Goal: Task Accomplishment & Management: Complete application form

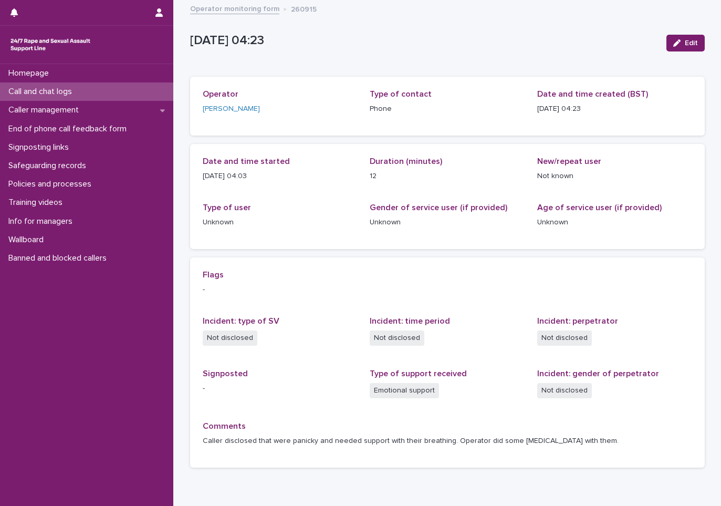
click at [76, 89] on p "Call and chat logs" at bounding box center [42, 92] width 76 height 10
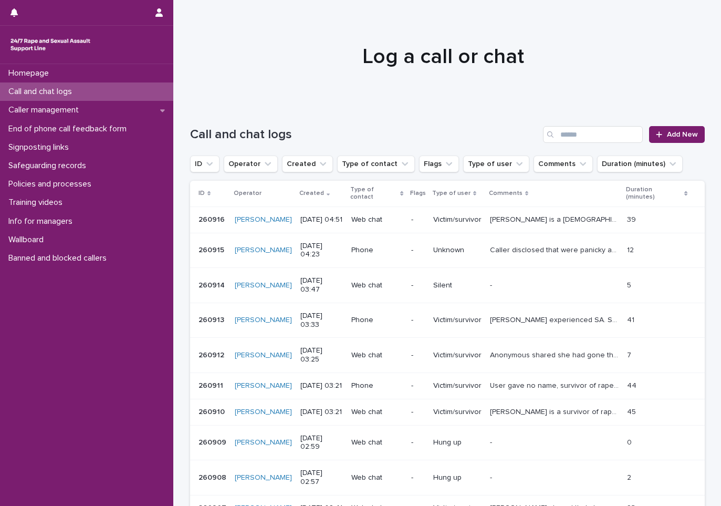
click at [34, 90] on p "Call and chat logs" at bounding box center [42, 92] width 76 height 10
click at [673, 132] on span "Add New" at bounding box center [682, 134] width 31 height 7
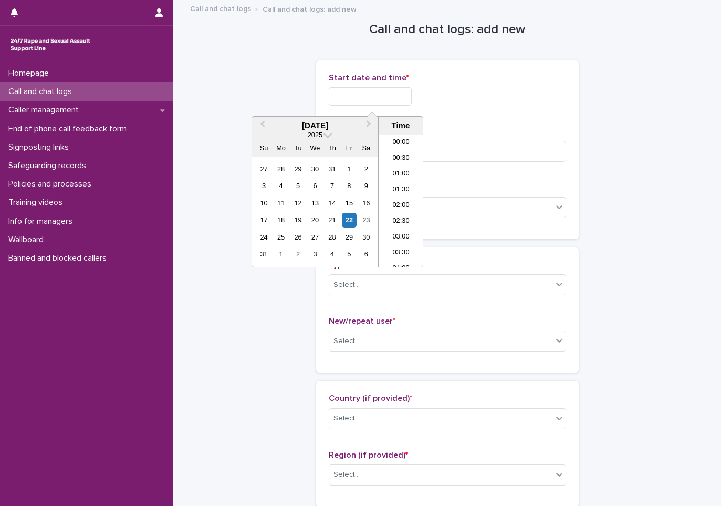
click at [352, 101] on input "text" at bounding box center [370, 96] width 83 height 18
click at [409, 188] on li "05:00" at bounding box center [401, 185] width 45 height 16
click at [390, 99] on input "**********" at bounding box center [370, 96] width 83 height 18
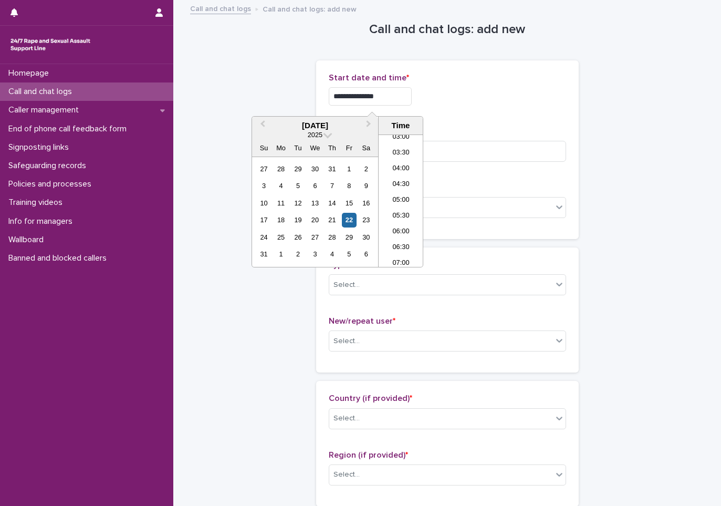
type input "**********"
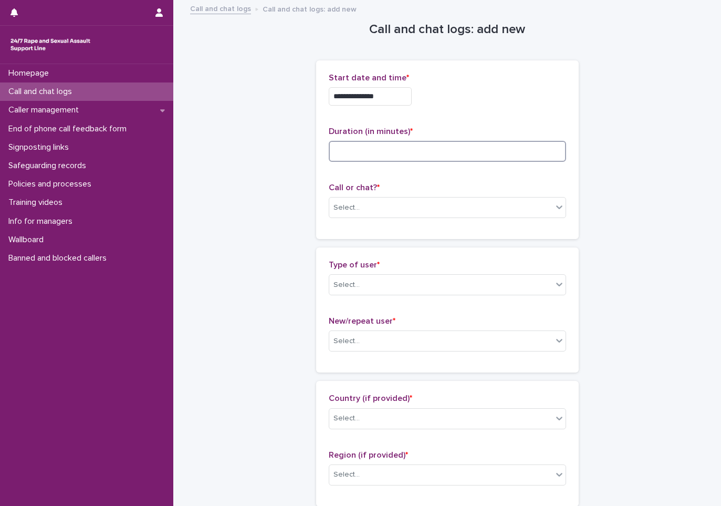
click at [336, 148] on input at bounding box center [447, 151] width 237 height 21
type input "**"
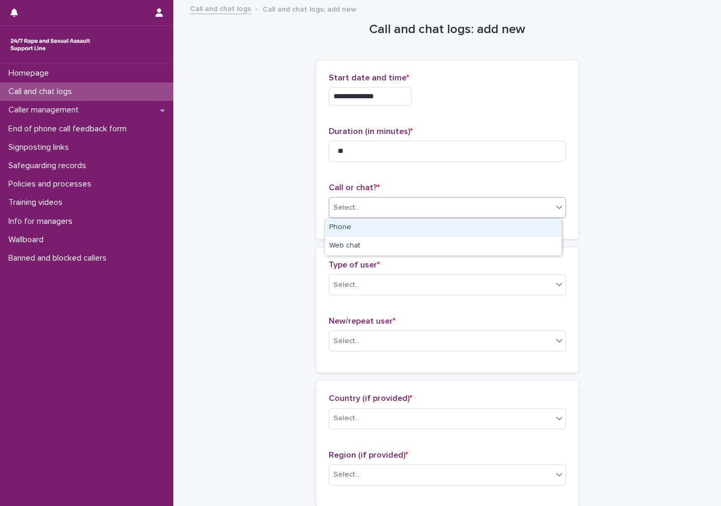
click at [379, 210] on div "Select..." at bounding box center [440, 207] width 223 height 17
click at [371, 232] on div "Phone" at bounding box center [443, 228] width 236 height 18
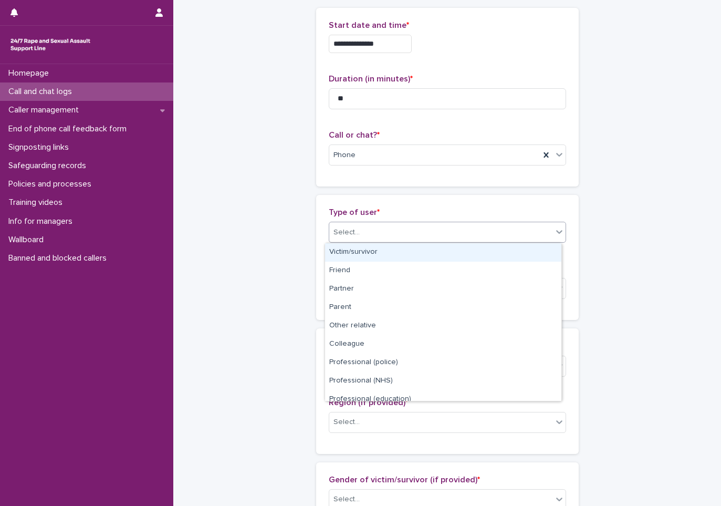
click at [360, 232] on div "Select..." at bounding box center [440, 232] width 223 height 17
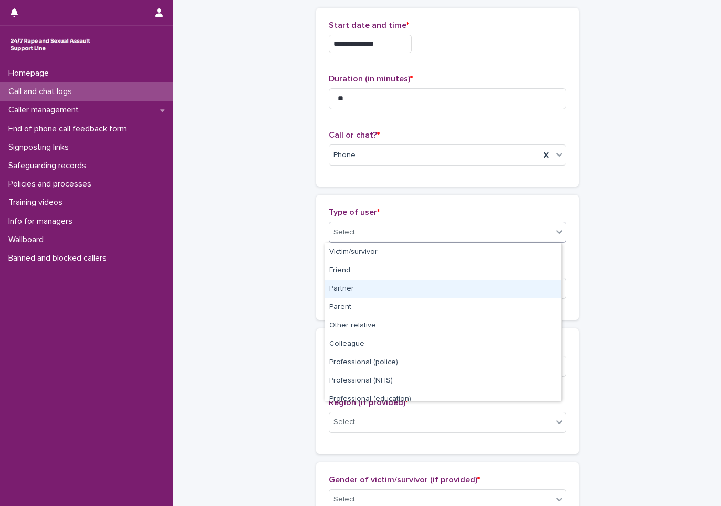
scroll to position [118, 0]
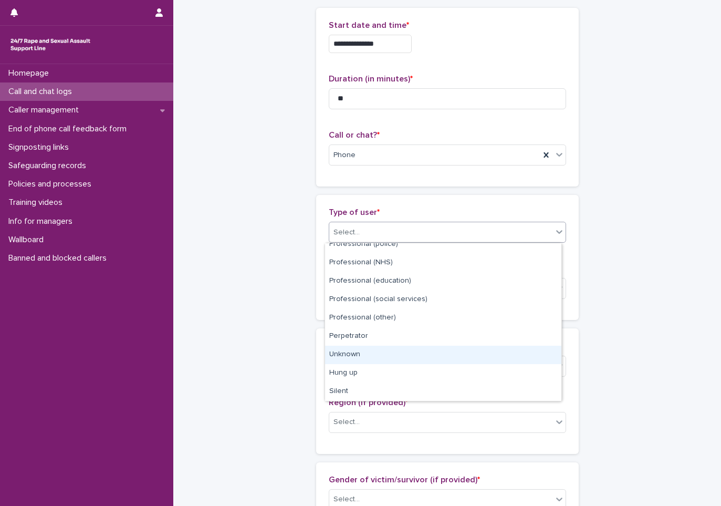
click at [362, 353] on div "Unknown" at bounding box center [443, 355] width 236 height 18
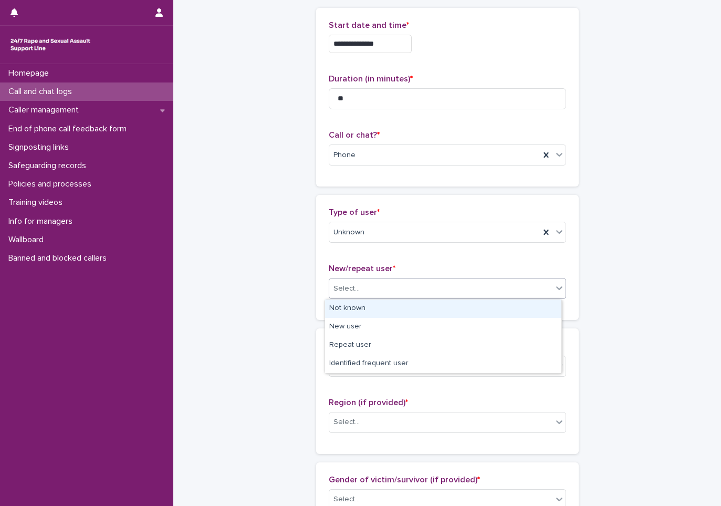
click at [366, 290] on div "Select..." at bounding box center [440, 288] width 223 height 17
click at [365, 311] on div "Not known" at bounding box center [443, 308] width 236 height 18
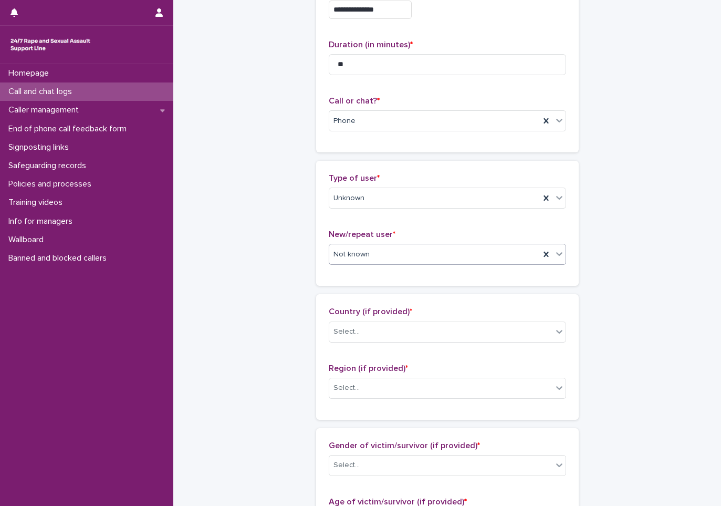
scroll to position [105, 0]
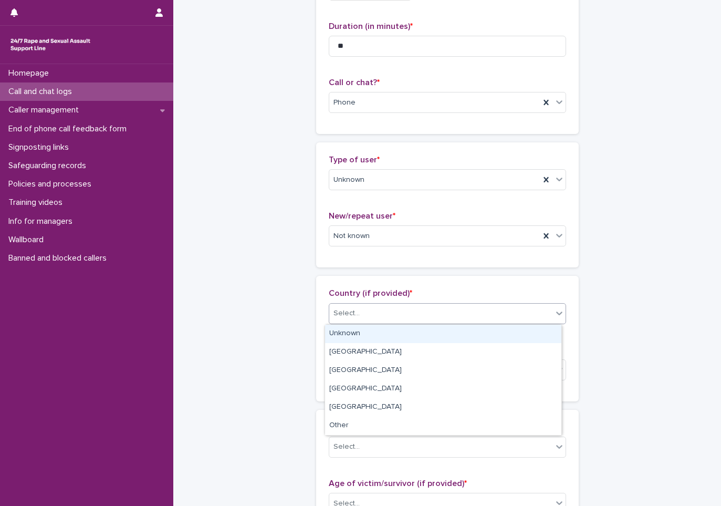
click at [384, 309] on div "Select..." at bounding box center [440, 313] width 223 height 17
drag, startPoint x: 360, startPoint y: 330, endPoint x: 360, endPoint y: 343, distance: 12.6
click at [360, 330] on div "Unknown" at bounding box center [443, 334] width 236 height 18
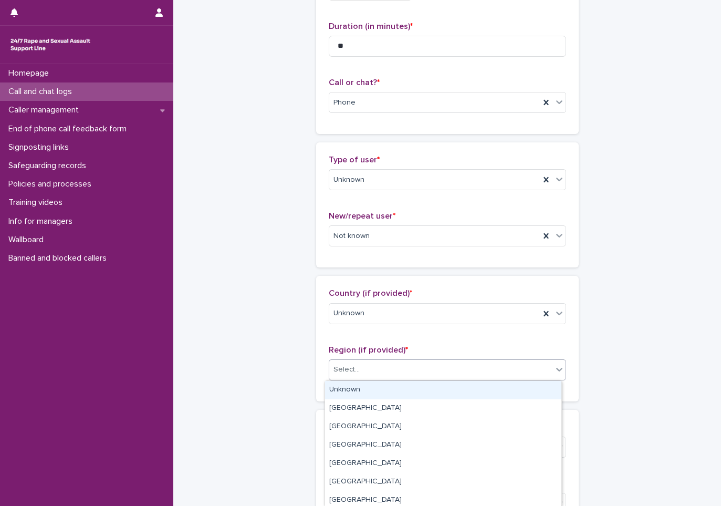
click at [350, 366] on div "Select..." at bounding box center [347, 369] width 26 height 11
click at [346, 387] on div "Unknown" at bounding box center [443, 390] width 236 height 18
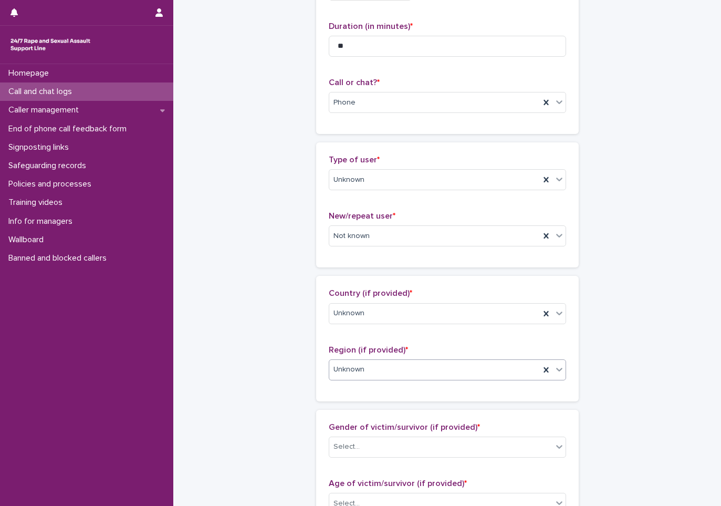
scroll to position [210, 0]
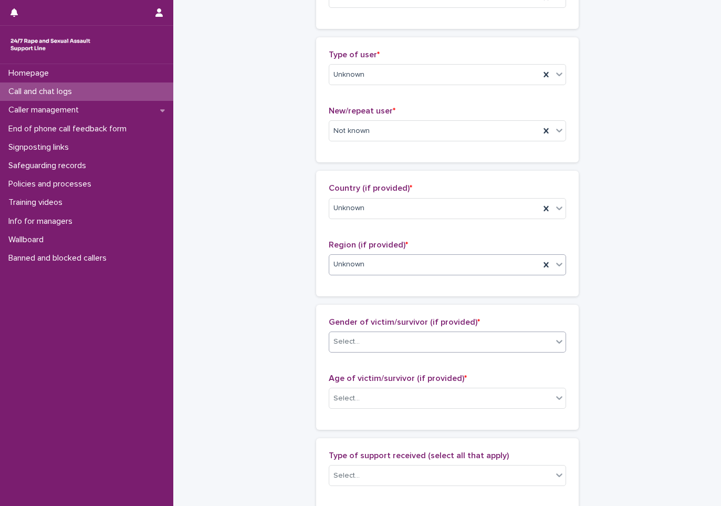
click at [355, 346] on div "Select..." at bounding box center [440, 341] width 223 height 17
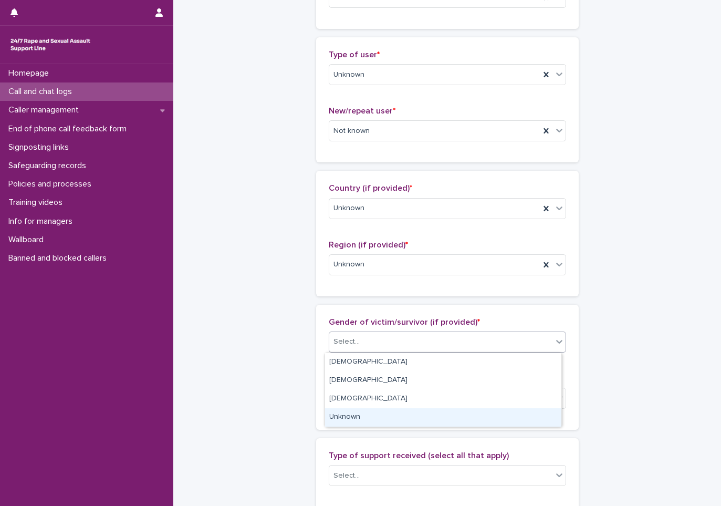
click at [340, 413] on div "Unknown" at bounding box center [443, 417] width 236 height 18
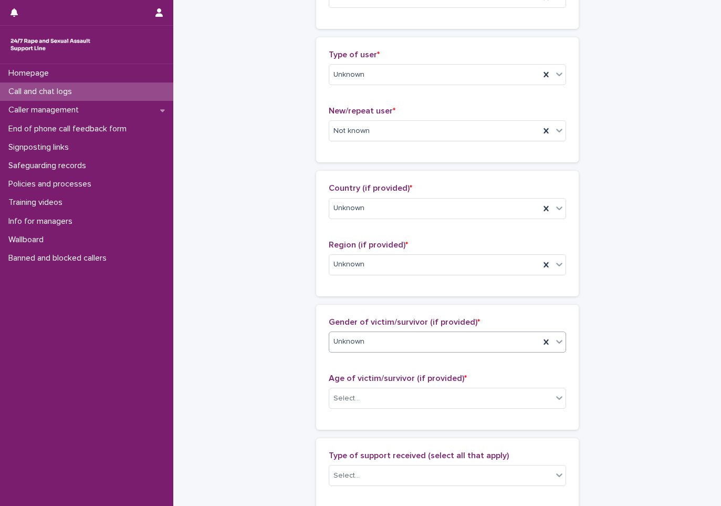
scroll to position [315, 0]
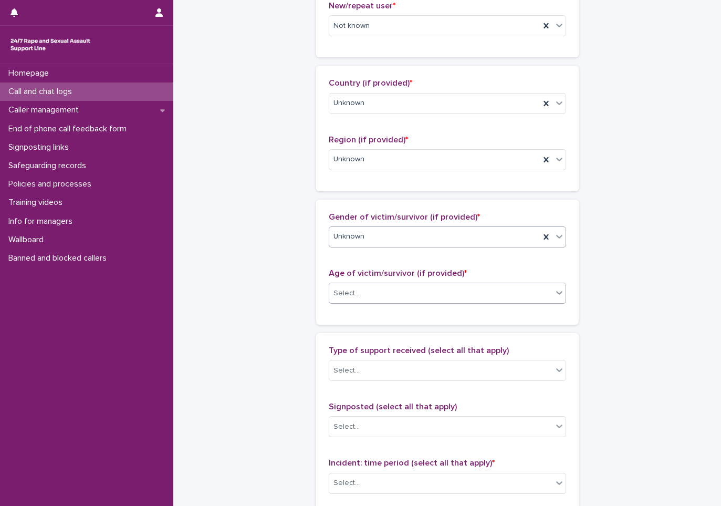
click at [369, 293] on div "Select..." at bounding box center [440, 293] width 223 height 17
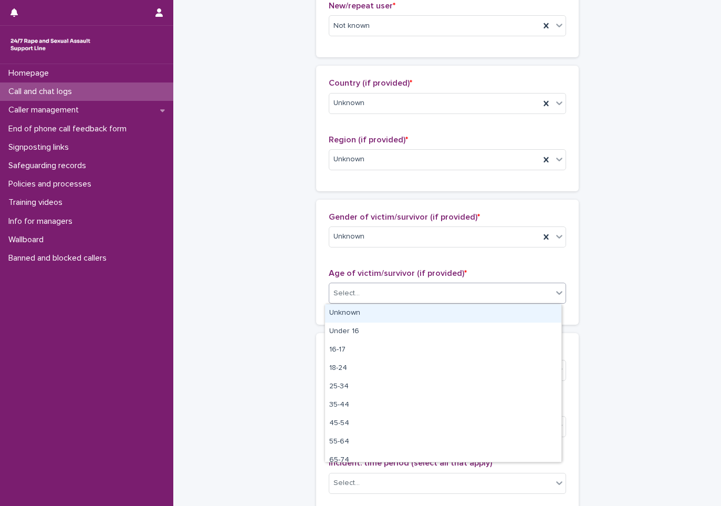
click at [363, 313] on div "Unknown" at bounding box center [443, 313] width 236 height 18
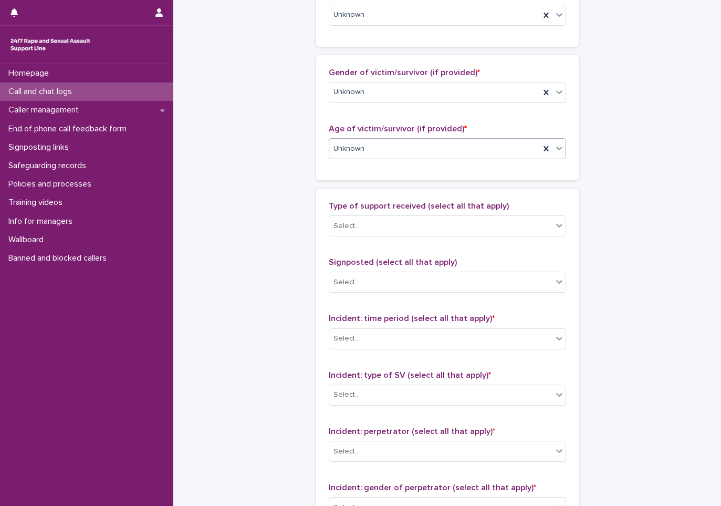
scroll to position [473, 0]
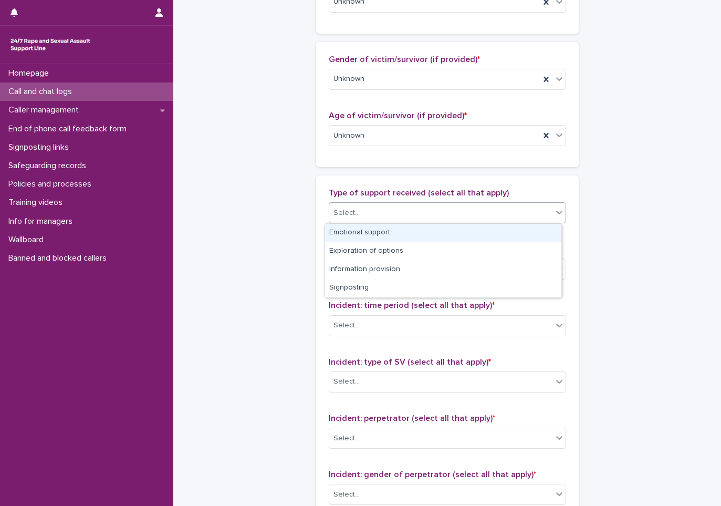
click at [395, 219] on div "Select..." at bounding box center [440, 212] width 223 height 17
click at [364, 234] on div "Emotional support" at bounding box center [443, 233] width 236 height 18
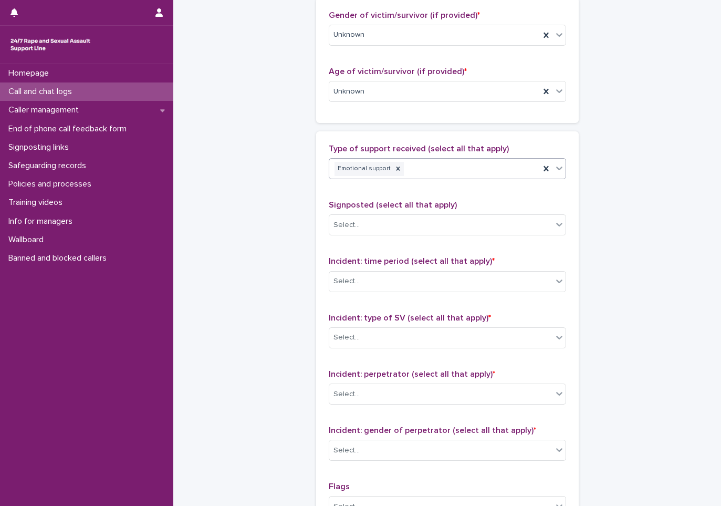
scroll to position [578, 0]
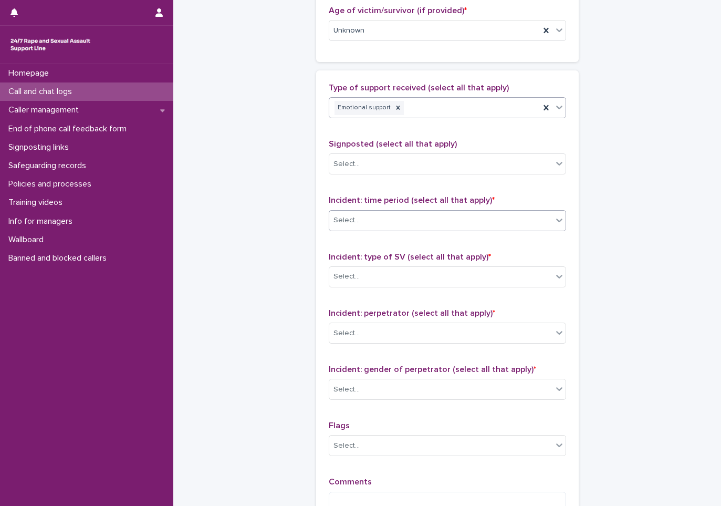
click at [371, 226] on div "Select..." at bounding box center [440, 220] width 223 height 17
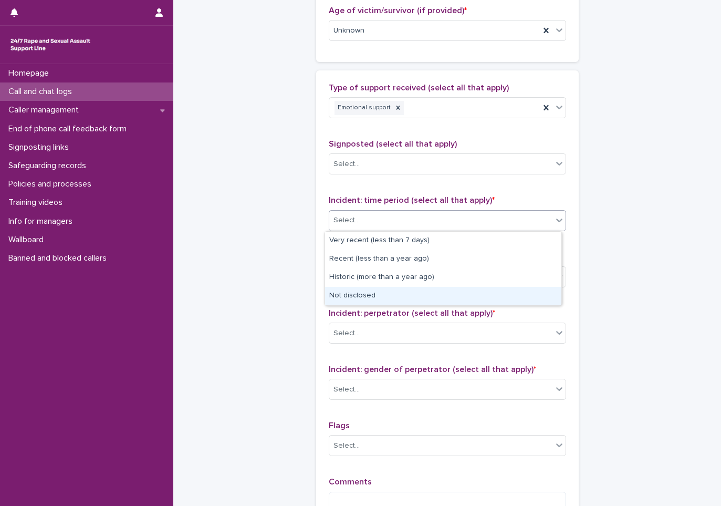
click at [354, 297] on div "Not disclosed" at bounding box center [443, 296] width 236 height 18
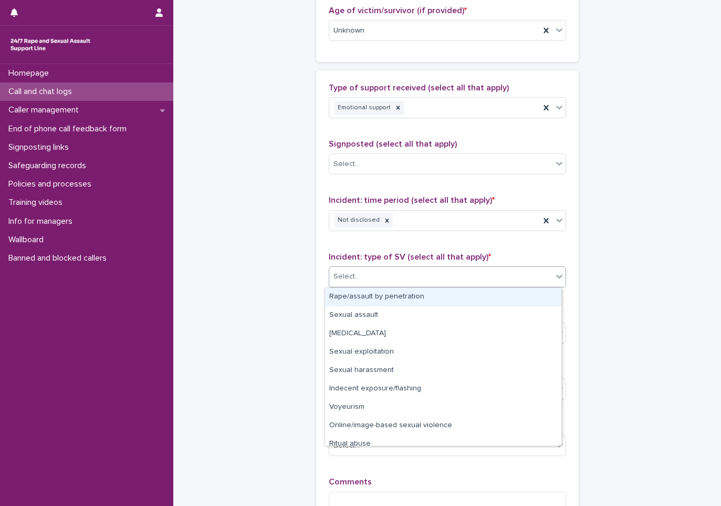
click at [354, 275] on div "Select..." at bounding box center [347, 276] width 26 height 11
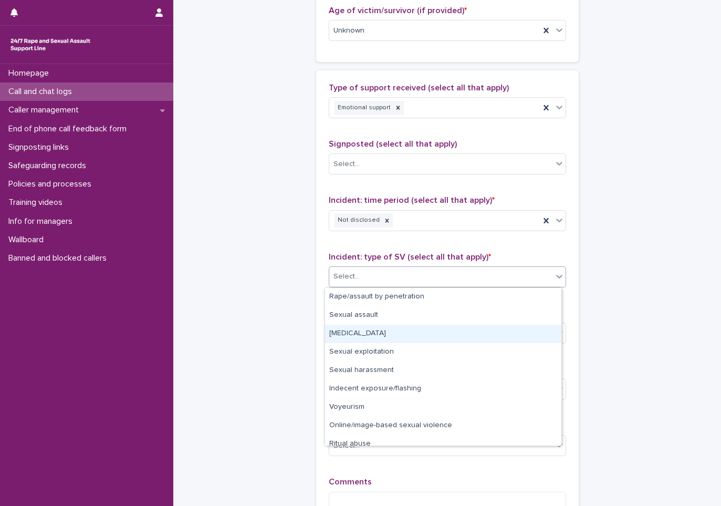
scroll to position [26, 0]
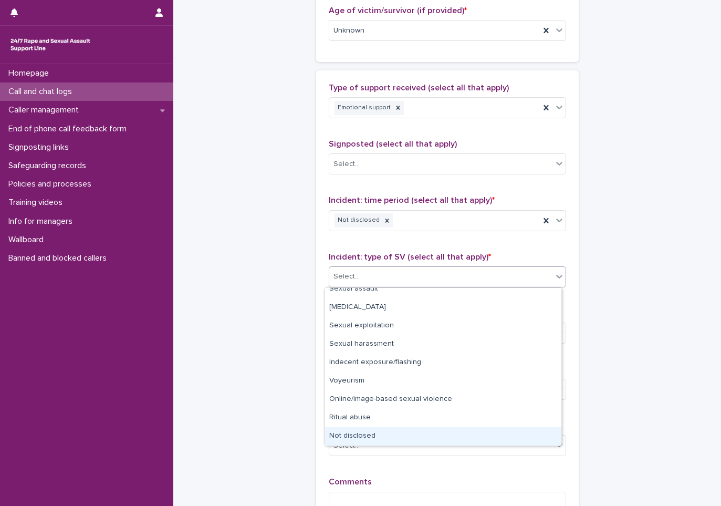
click at [358, 440] on div "Not disclosed" at bounding box center [443, 436] width 236 height 18
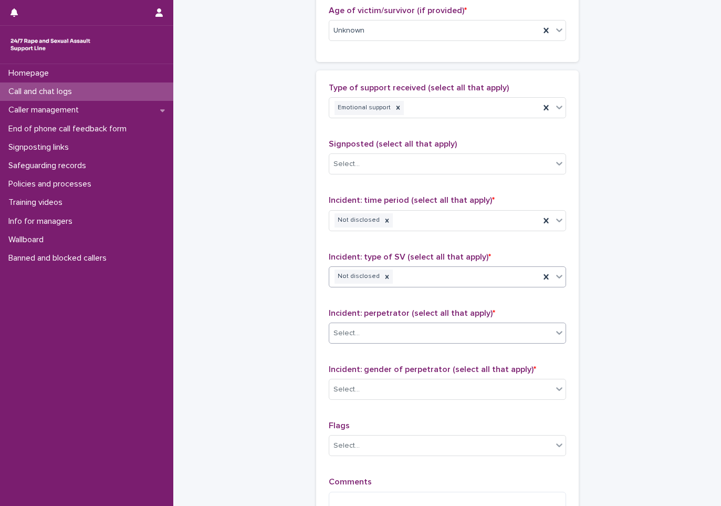
click at [373, 333] on div "Select..." at bounding box center [440, 333] width 223 height 17
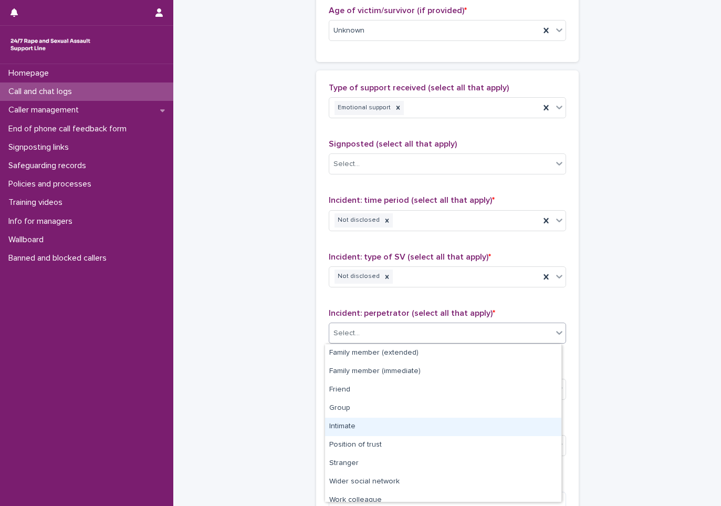
click at [344, 424] on div "Intimate" at bounding box center [443, 427] width 236 height 18
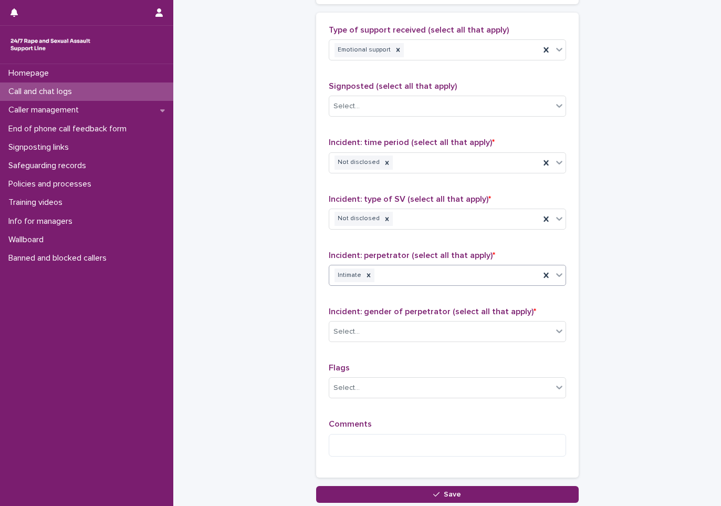
scroll to position [683, 0]
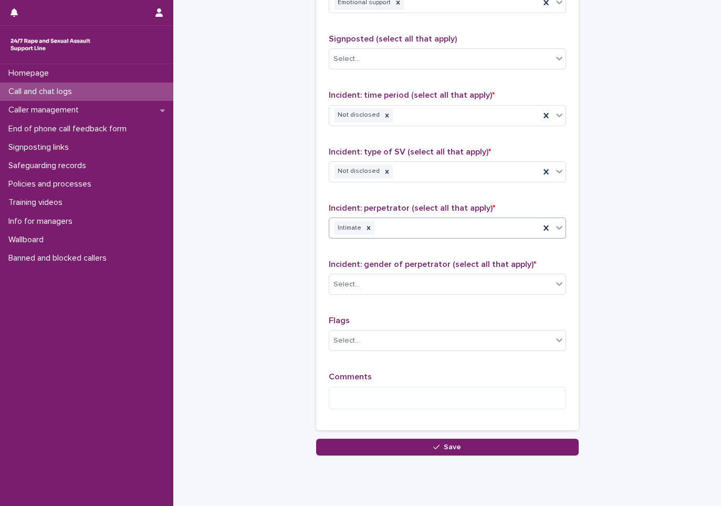
click at [384, 233] on div "Intimate" at bounding box center [434, 228] width 211 height 18
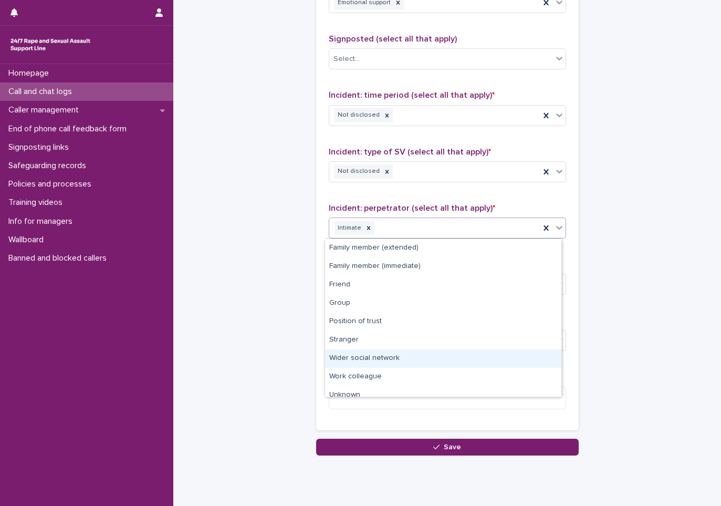
scroll to position [26, 0]
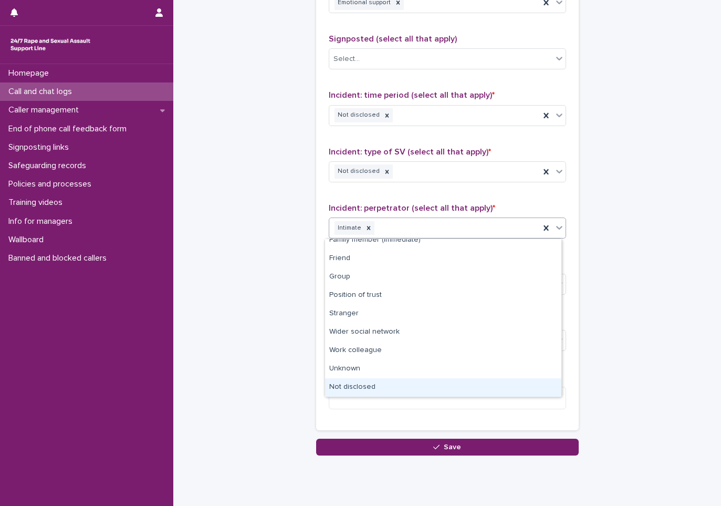
click at [356, 385] on div "Not disclosed" at bounding box center [443, 387] width 236 height 18
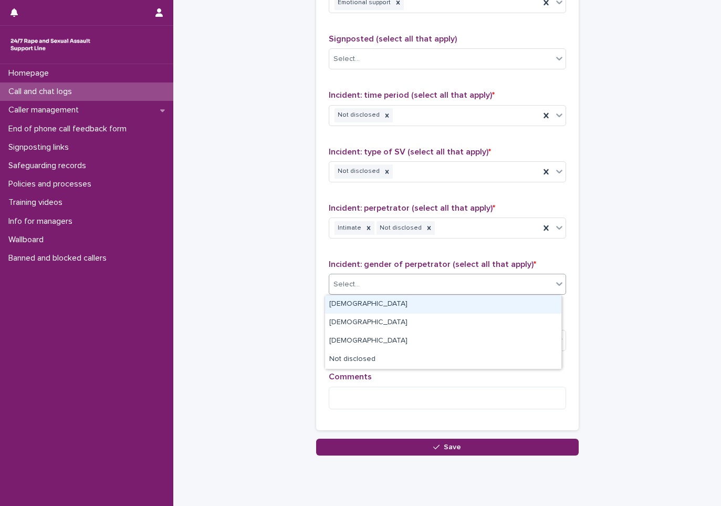
click at [386, 292] on div "Select..." at bounding box center [440, 284] width 223 height 17
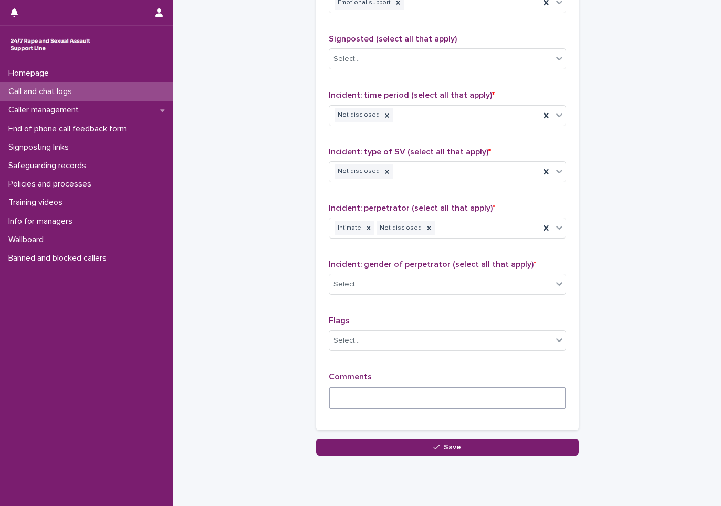
click at [353, 397] on textarea at bounding box center [447, 398] width 237 height 23
click at [349, 398] on textarea "****" at bounding box center [447, 398] width 237 height 23
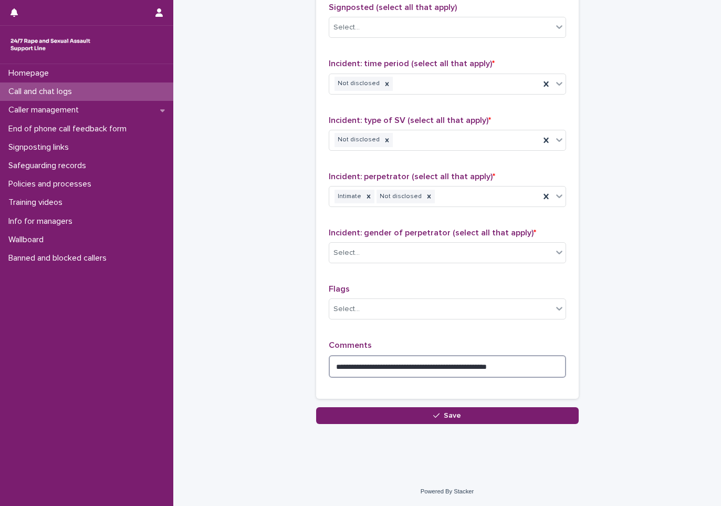
click at [352, 367] on textarea "**********" at bounding box center [447, 366] width 237 height 23
click at [552, 367] on textarea "**********" at bounding box center [447, 366] width 237 height 23
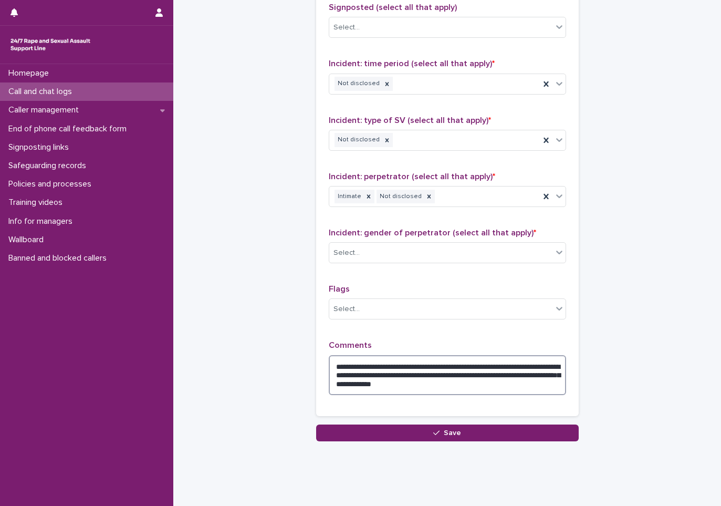
click at [376, 382] on textarea "**********" at bounding box center [447, 375] width 237 height 40
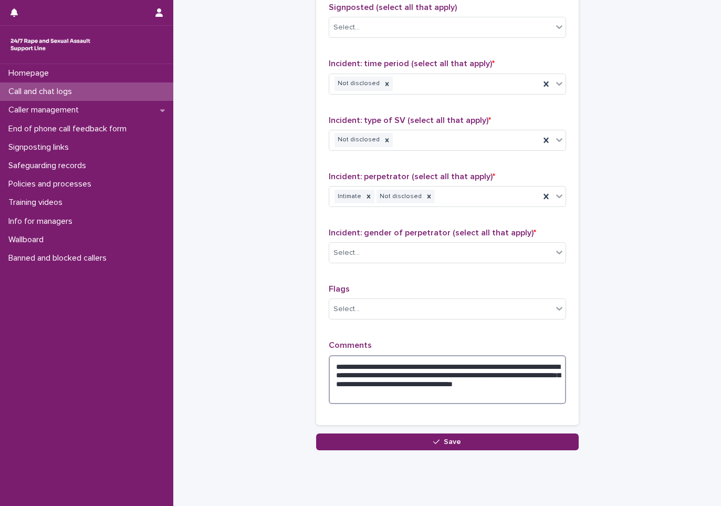
click at [374, 391] on textarea "**********" at bounding box center [447, 379] width 237 height 49
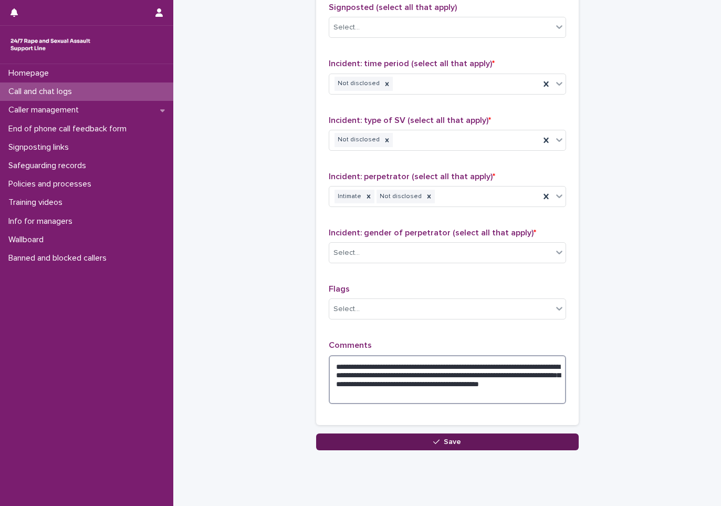
type textarea "**********"
click at [433, 440] on icon "button" at bounding box center [436, 441] width 6 height 7
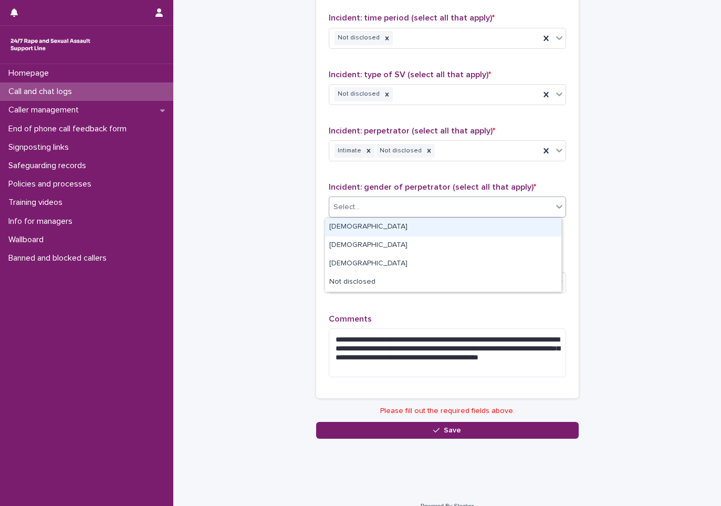
click at [414, 207] on div "Select..." at bounding box center [440, 207] width 223 height 17
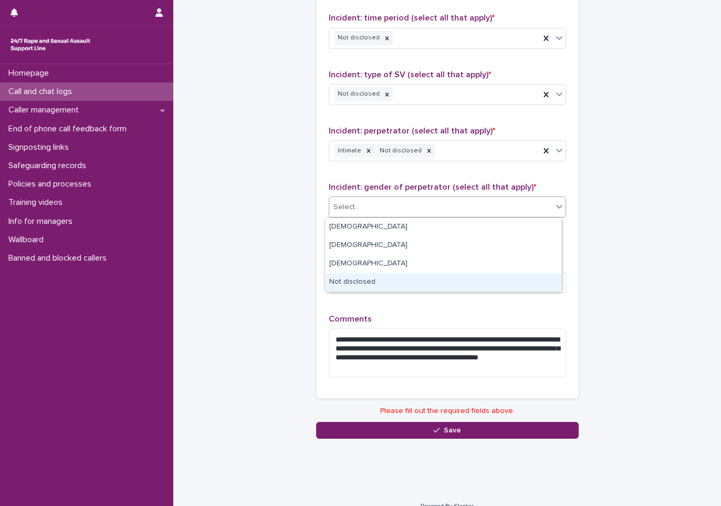
click at [351, 279] on div "Not disclosed" at bounding box center [443, 282] width 236 height 18
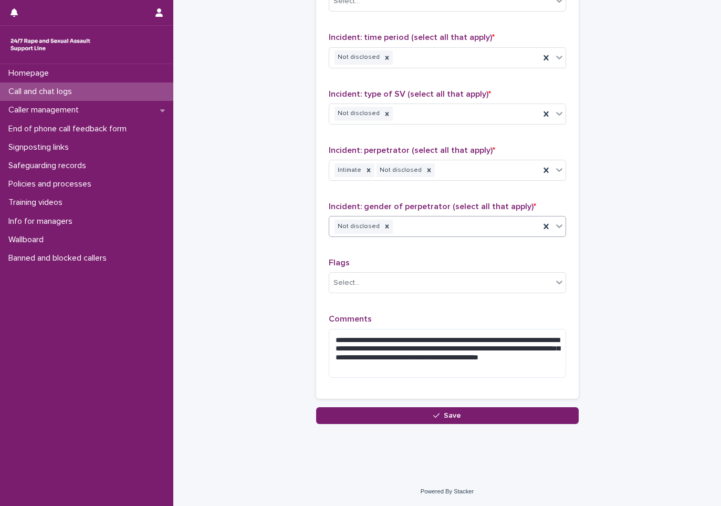
scroll to position [741, 0]
click at [438, 423] on button "Save" at bounding box center [447, 415] width 263 height 17
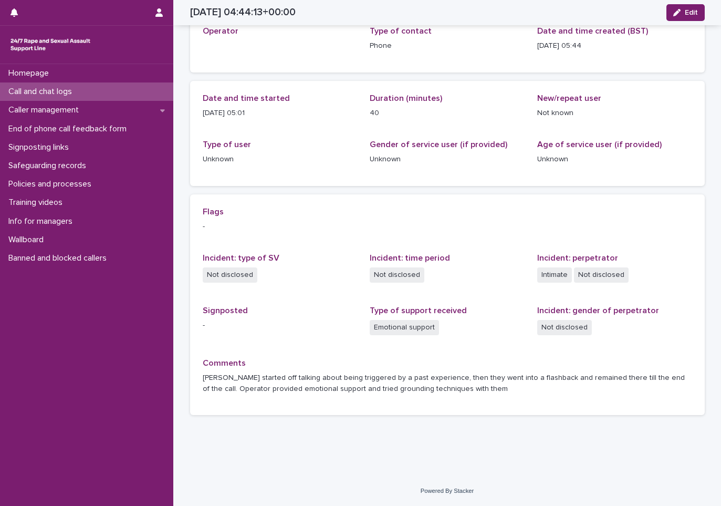
scroll to position [63, 0]
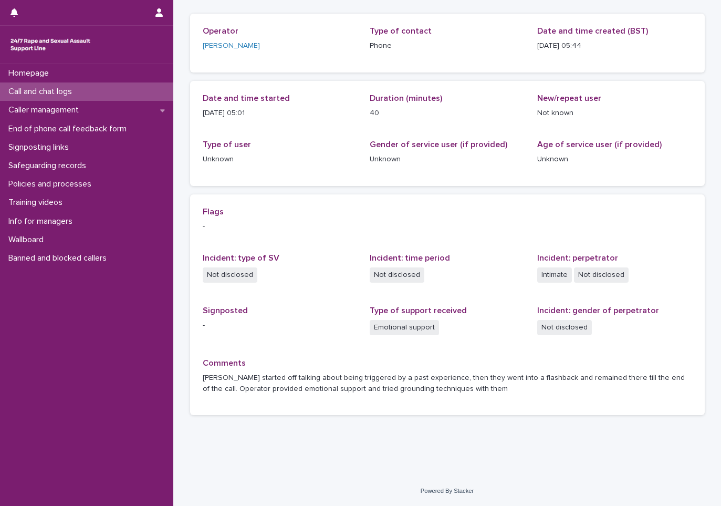
click at [65, 85] on div "Call and chat logs" at bounding box center [86, 91] width 173 height 18
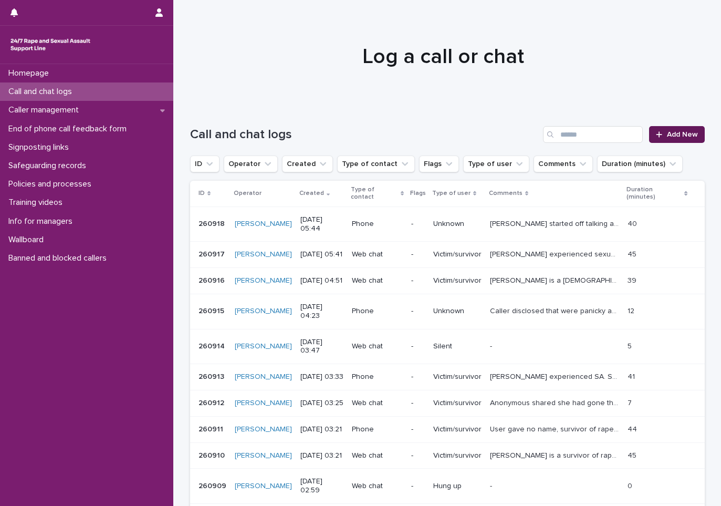
click at [675, 137] on span "Add New" at bounding box center [682, 134] width 31 height 7
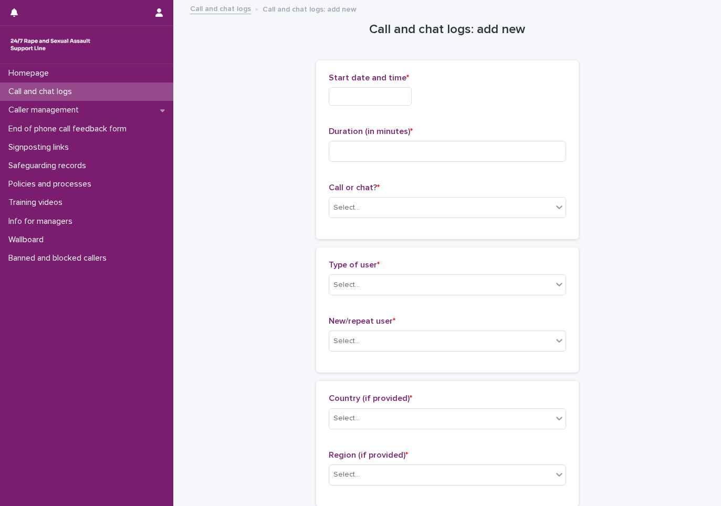
click at [396, 91] on input "text" at bounding box center [370, 96] width 83 height 18
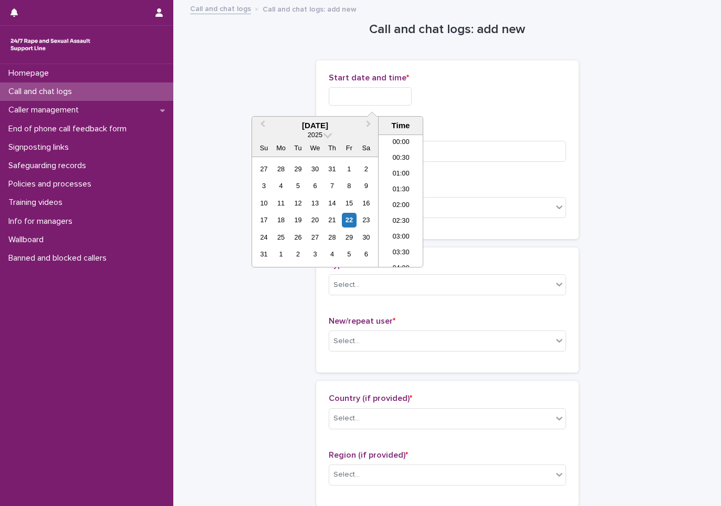
scroll to position [131, 0]
click at [404, 201] on li "06:00" at bounding box center [401, 201] width 45 height 16
type input "**********"
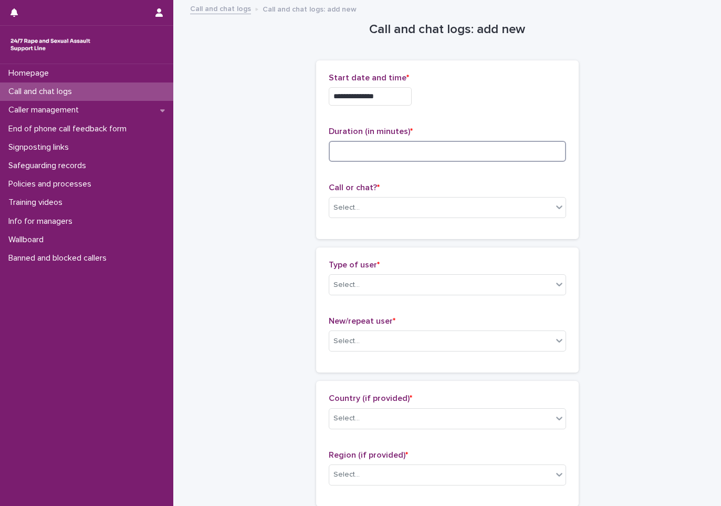
click at [377, 149] on input at bounding box center [447, 151] width 237 height 21
type input "*"
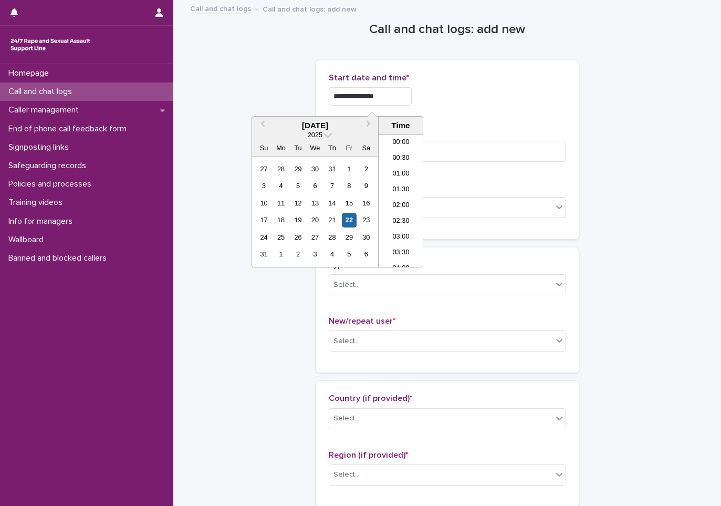
click at [393, 98] on input "**********" at bounding box center [370, 96] width 83 height 18
type input "**********"
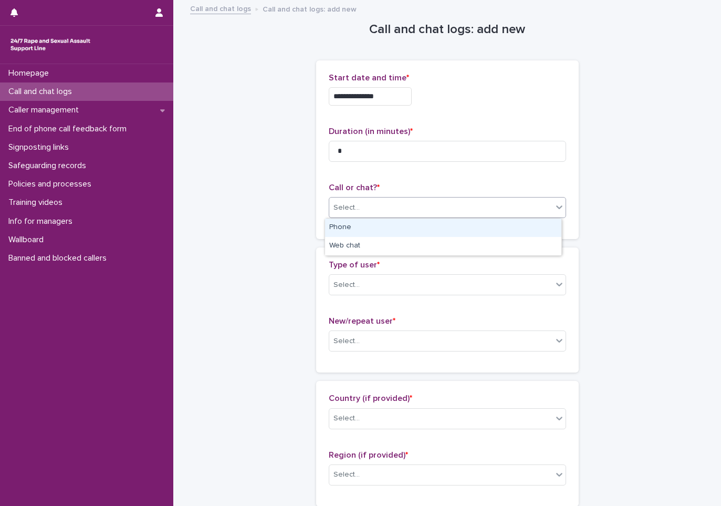
click at [365, 203] on div "Select..." at bounding box center [440, 207] width 223 height 17
click at [349, 225] on div "Phone" at bounding box center [443, 228] width 236 height 18
click at [362, 279] on div "Select..." at bounding box center [440, 284] width 223 height 17
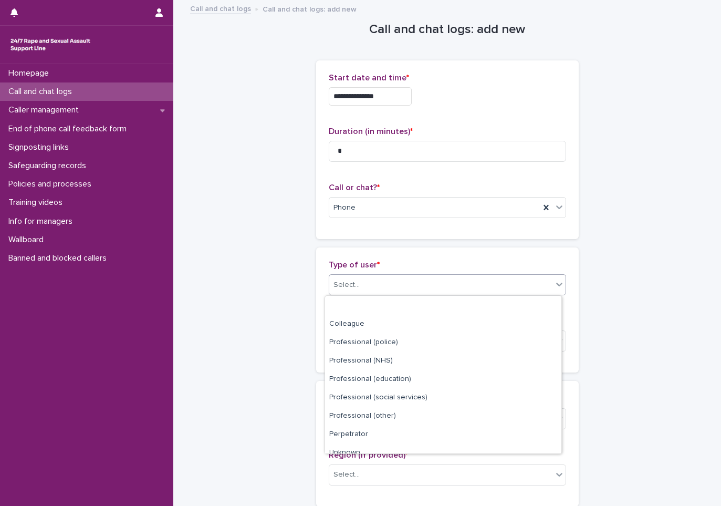
scroll to position [118, 0]
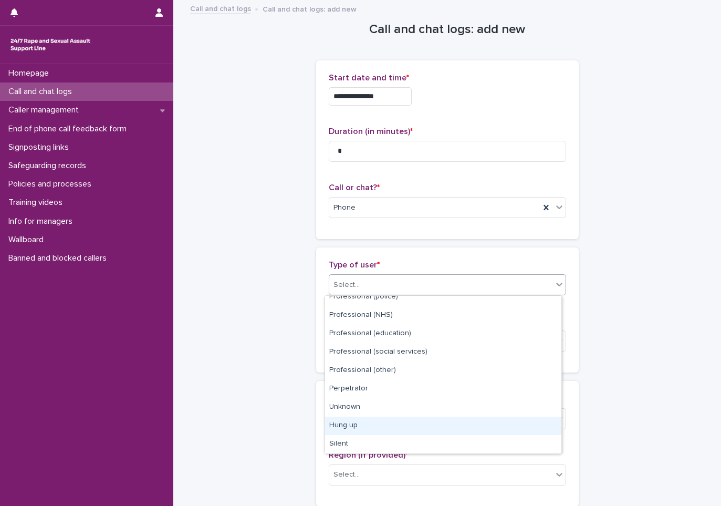
click at [368, 431] on div "Hung up" at bounding box center [443, 426] width 236 height 18
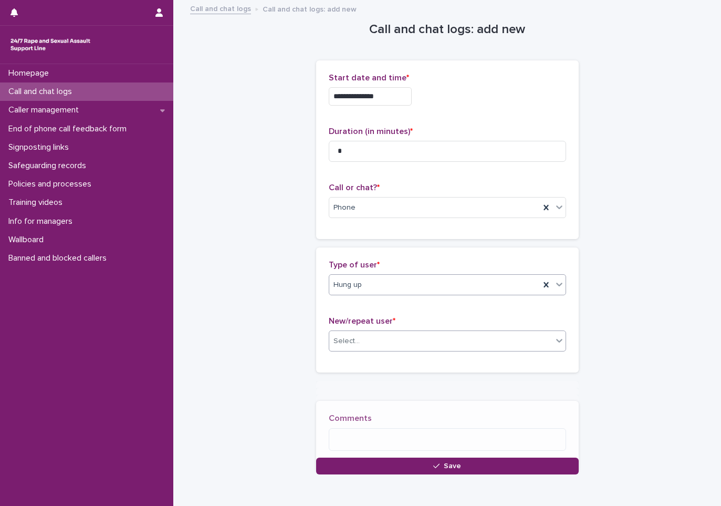
click at [378, 339] on div "Select..." at bounding box center [440, 341] width 223 height 17
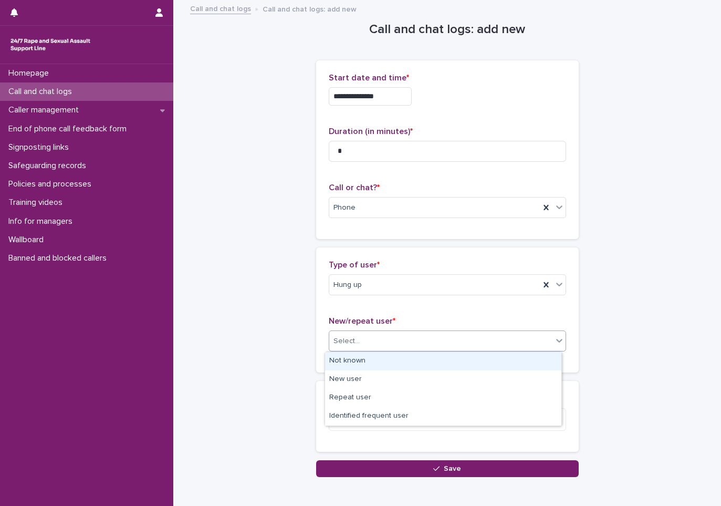
click at [370, 363] on div "Not known" at bounding box center [443, 361] width 236 height 18
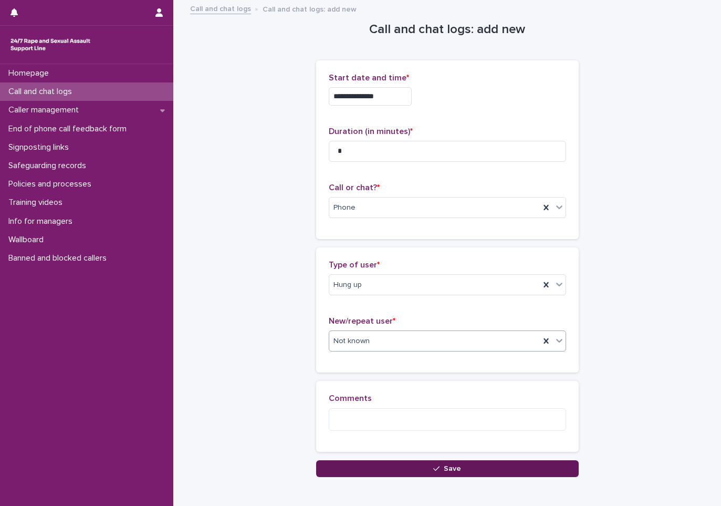
click at [463, 471] on button "Save" at bounding box center [447, 468] width 263 height 17
